Goal: Find specific page/section: Find specific page/section

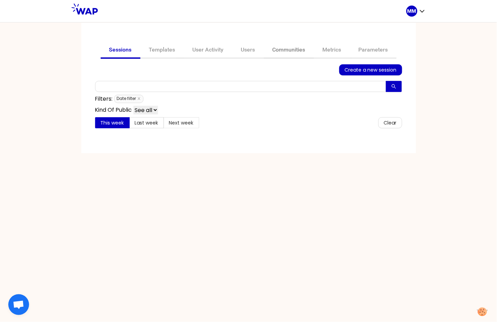
click at [283, 48] on link "Communities" at bounding box center [289, 50] width 50 height 17
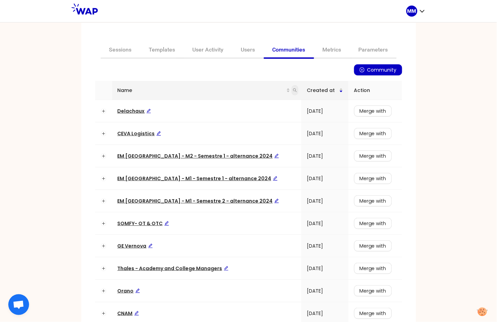
click at [293, 91] on icon "search" at bounding box center [295, 91] width 4 height 4
type input "hr"
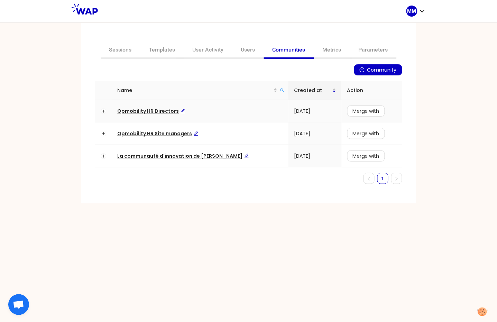
click at [152, 113] on span "Opmobility HR Directors" at bounding box center [152, 111] width 68 height 7
